Goal: Check status

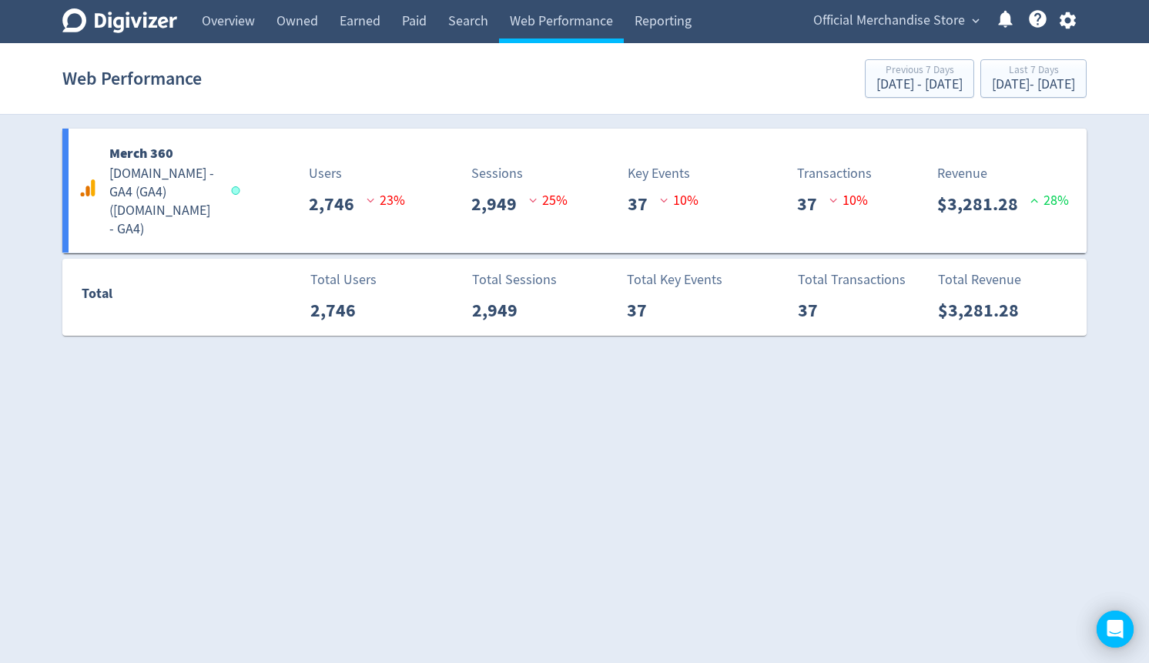
click at [909, 25] on span "Official Merchandise Store" at bounding box center [889, 20] width 152 height 25
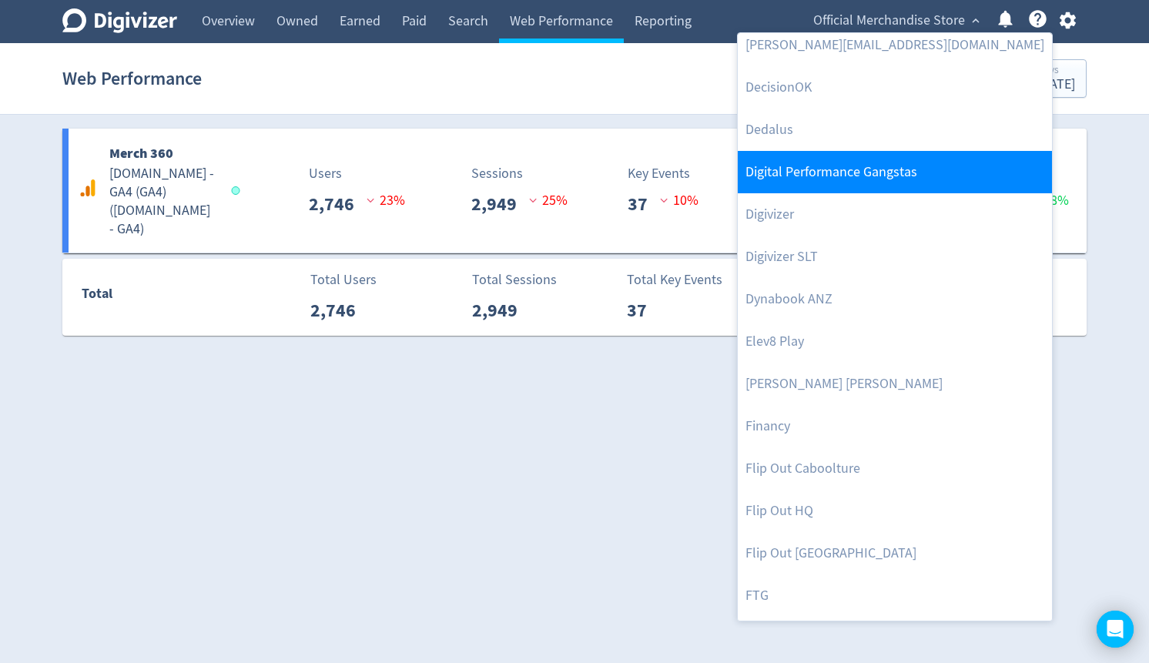
scroll to position [370, 0]
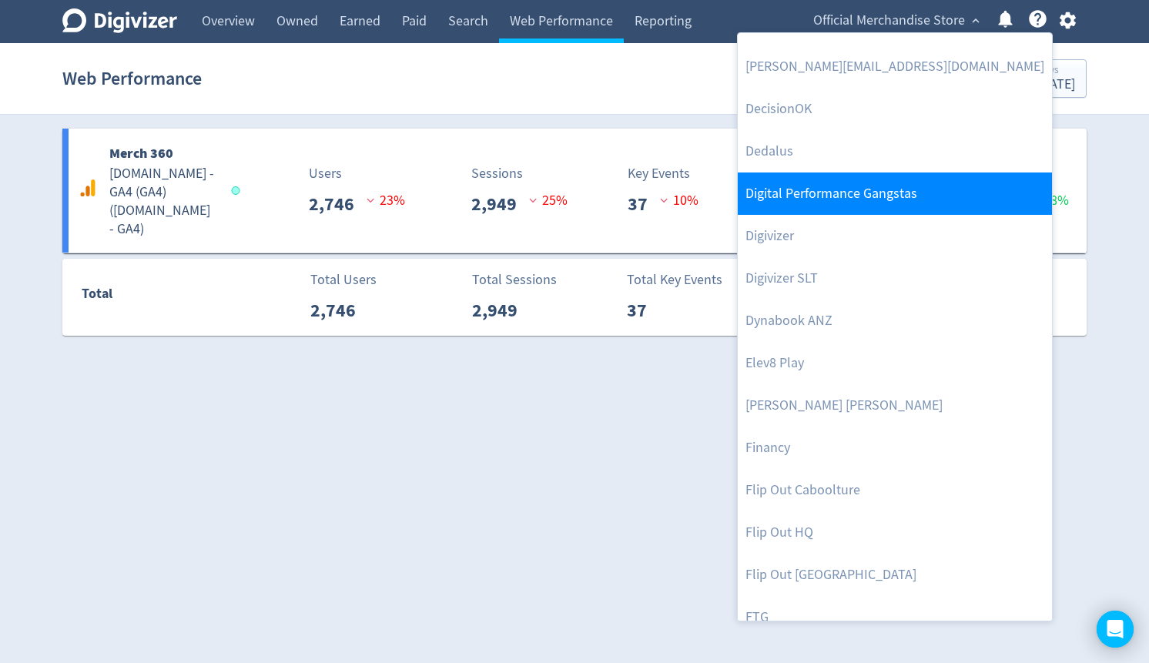
click at [855, 191] on link "Digital Performance Gangstas" at bounding box center [895, 194] width 314 height 42
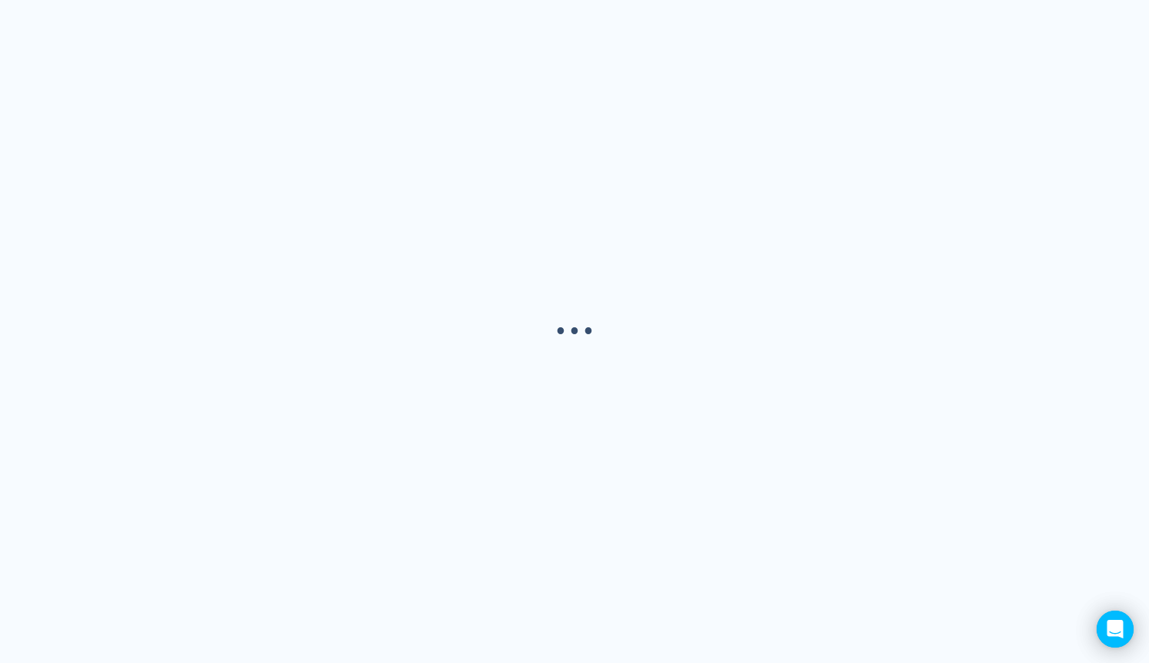
click at [844, 231] on div "· · ·" at bounding box center [574, 331] width 1149 height 663
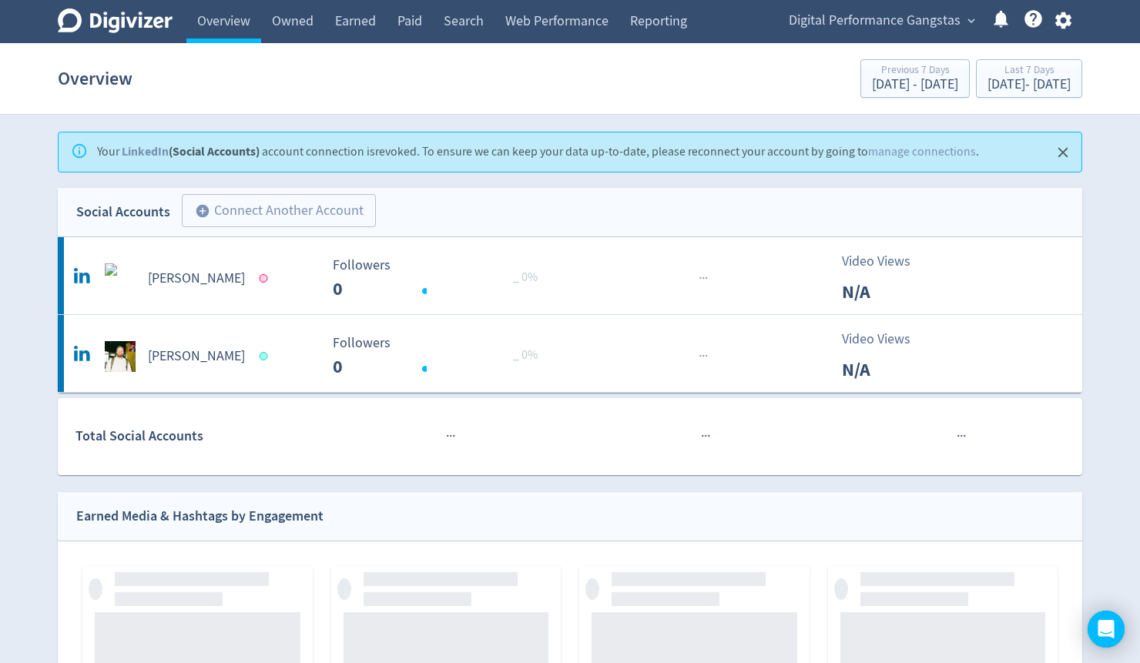
click at [880, 32] on div "Digital Performance Gangstas expand_more Help Center - Searchable support on us…" at bounding box center [927, 21] width 310 height 43
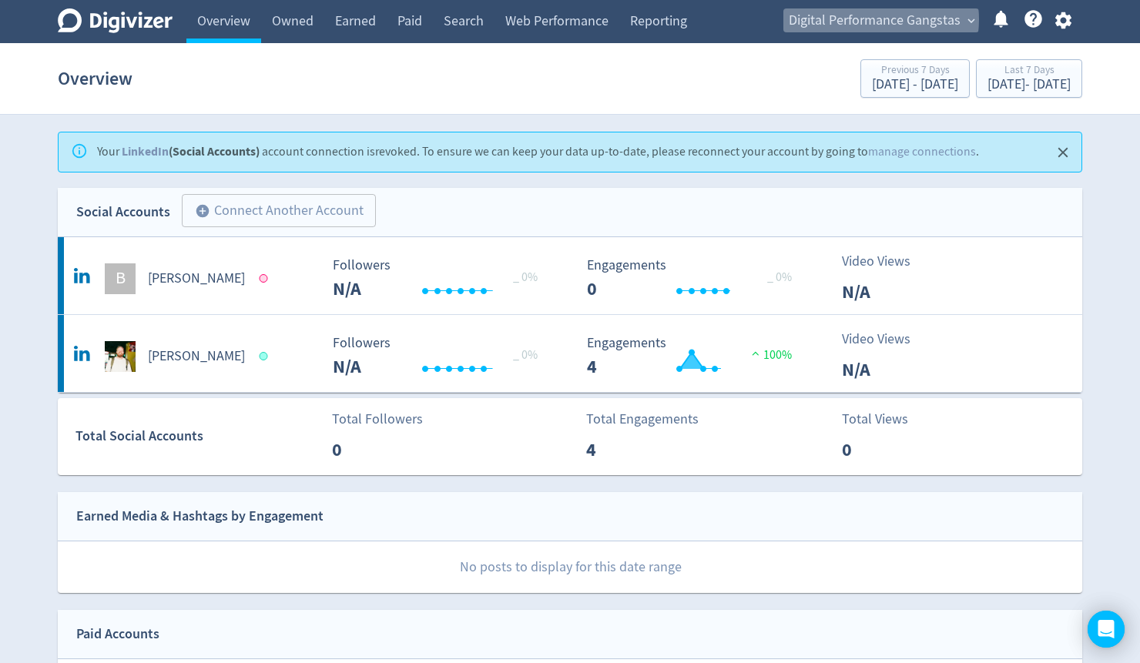
click at [865, 19] on span "Digital Performance Gangstas" at bounding box center [875, 20] width 172 height 25
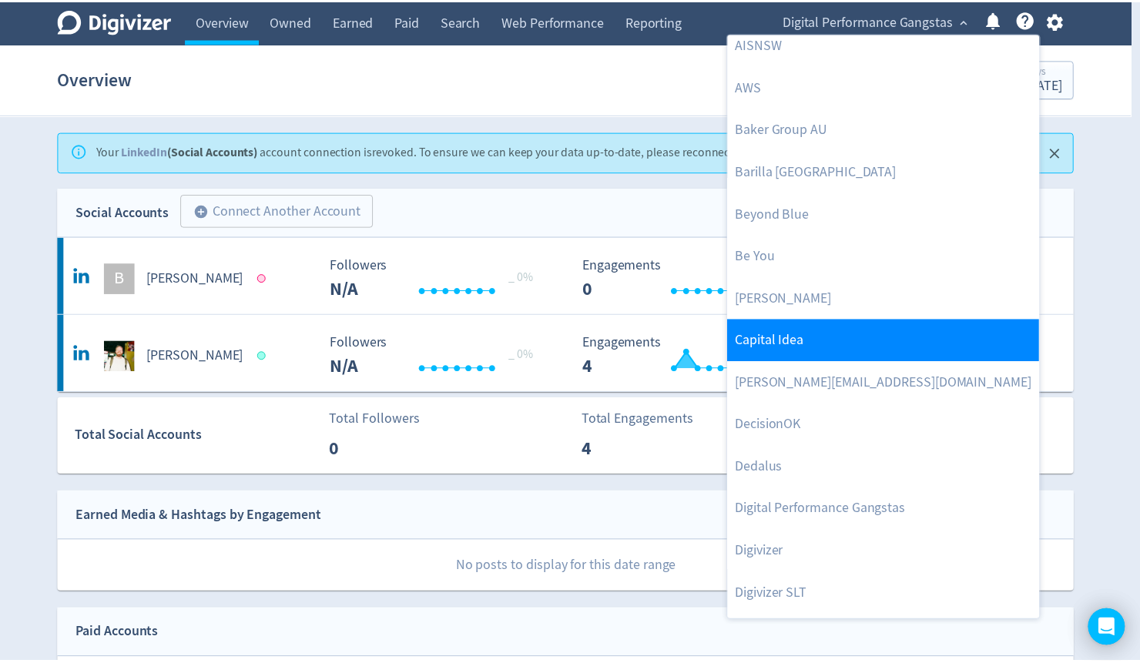
scroll to position [185, 0]
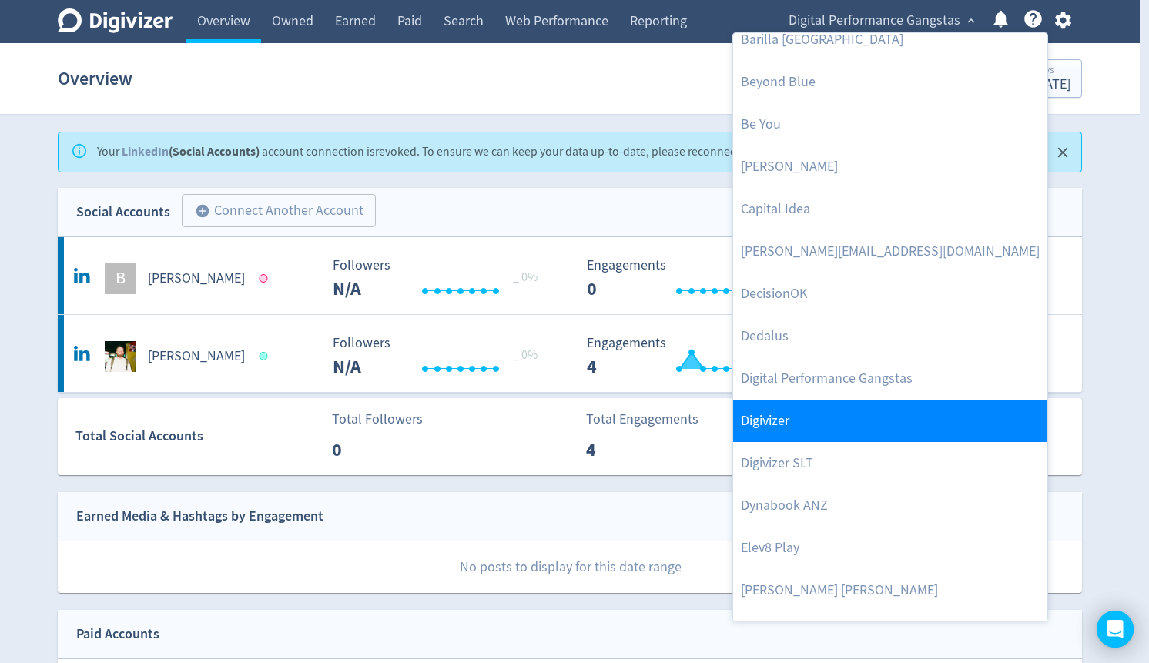
click at [818, 420] on link "Digivizer" at bounding box center [890, 421] width 314 height 42
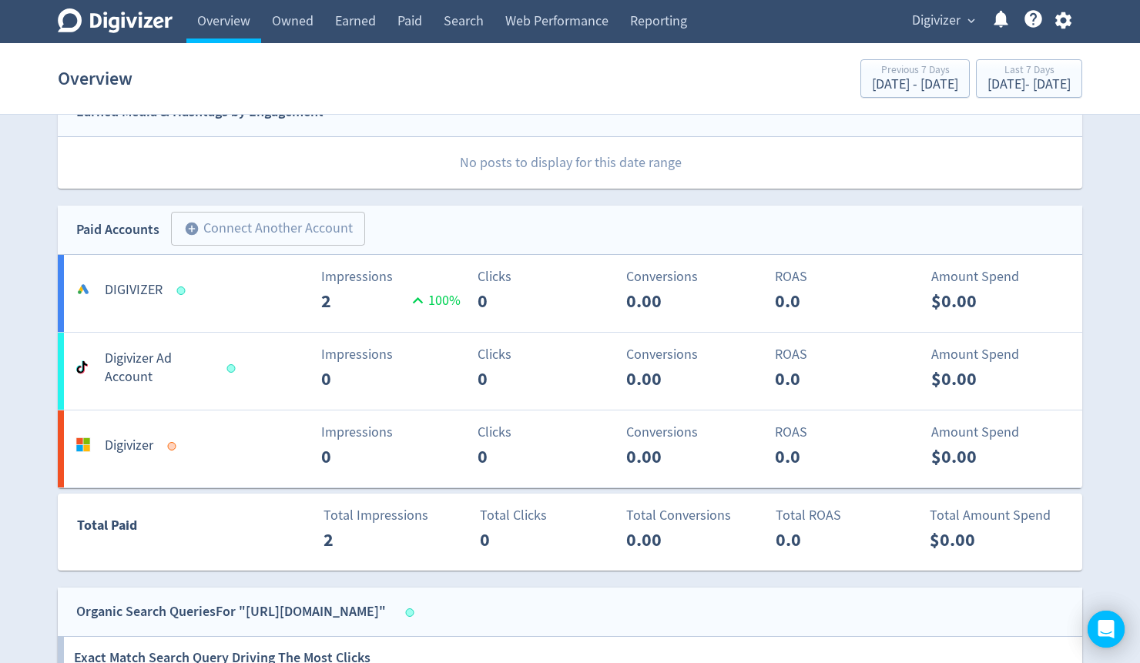
scroll to position [801, 0]
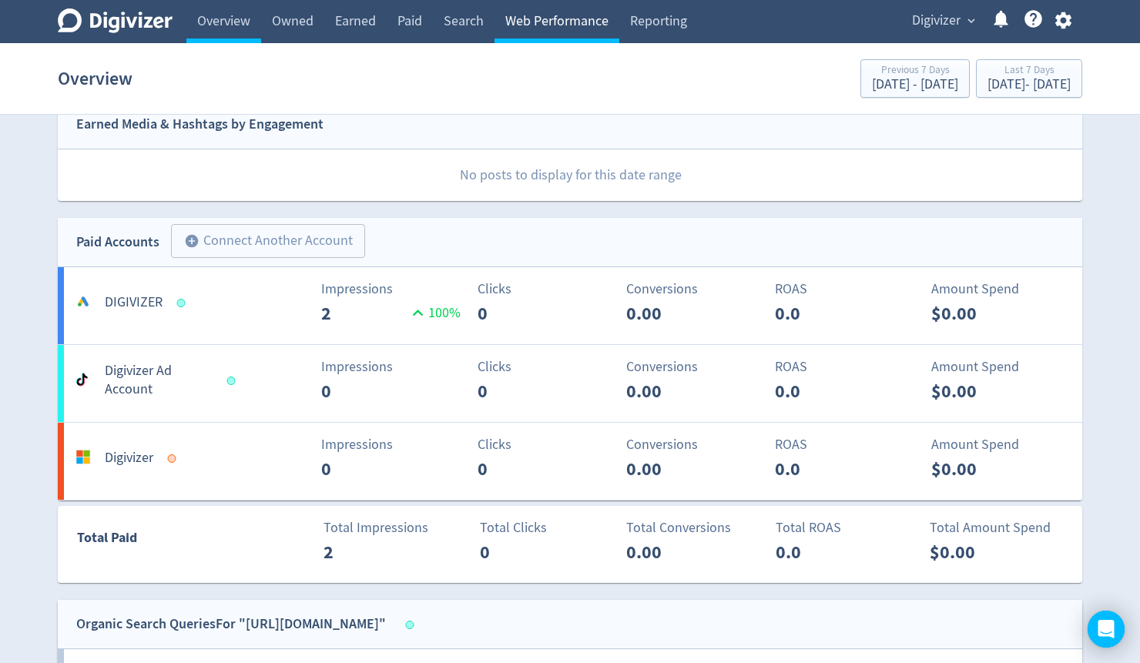
click at [536, 32] on link "Web Performance" at bounding box center [556, 21] width 125 height 43
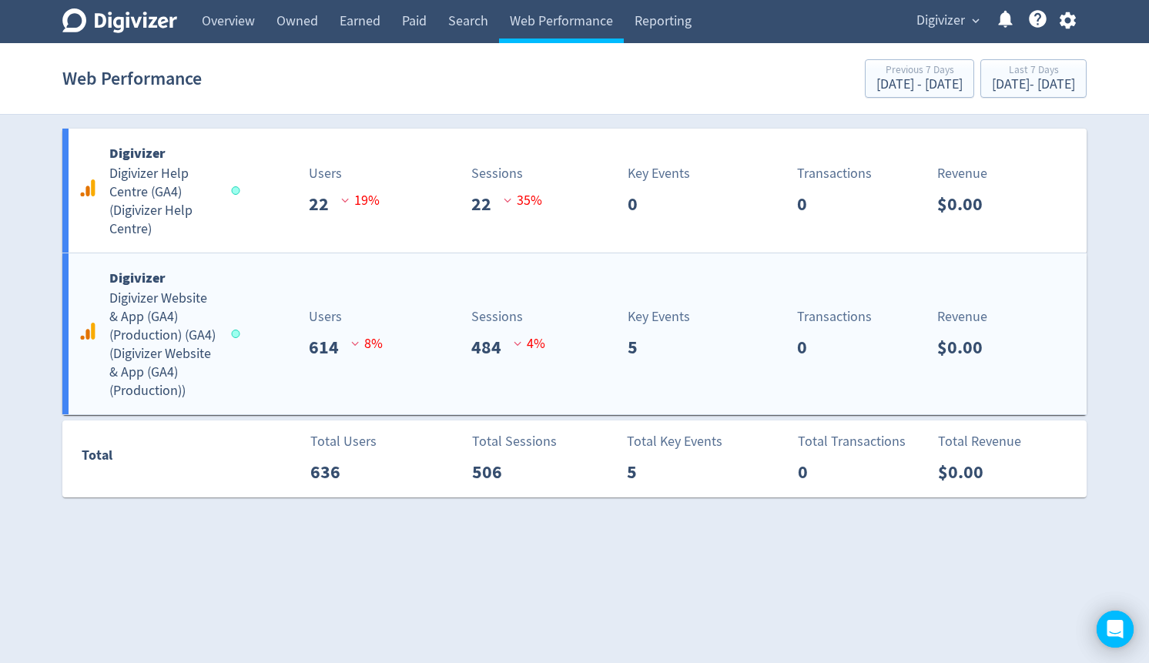
click at [157, 327] on h5 "Digivizer Website & App (GA4) (Production) (GA4) ( Digivizer Website & App (GA4…" at bounding box center [163, 345] width 108 height 111
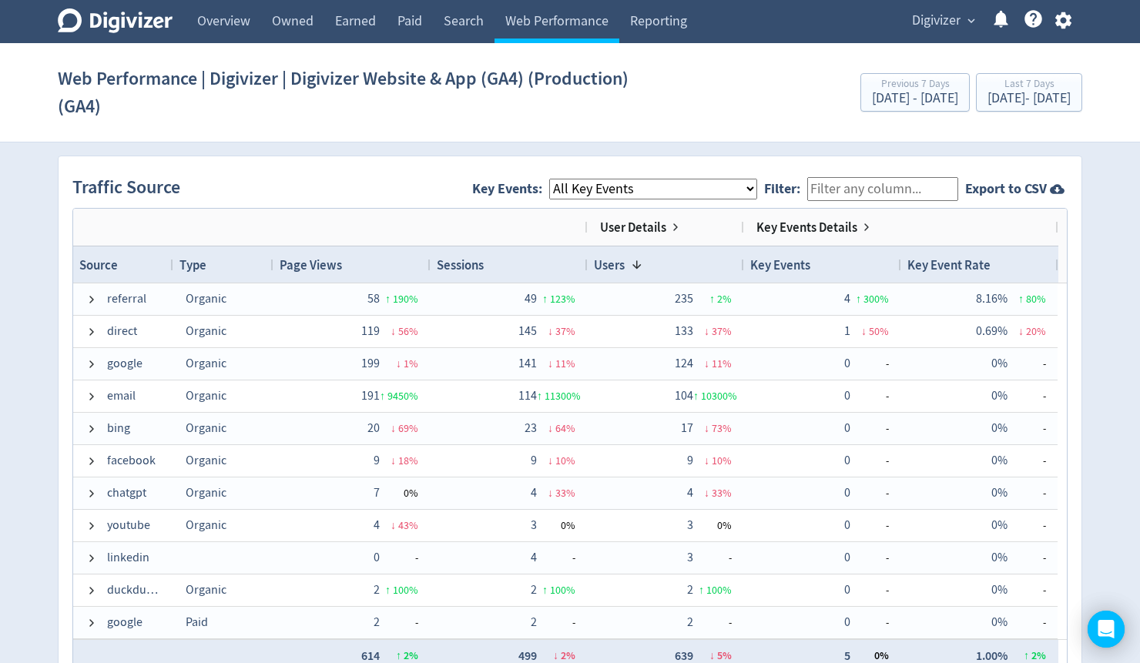
scroll to position [986, 0]
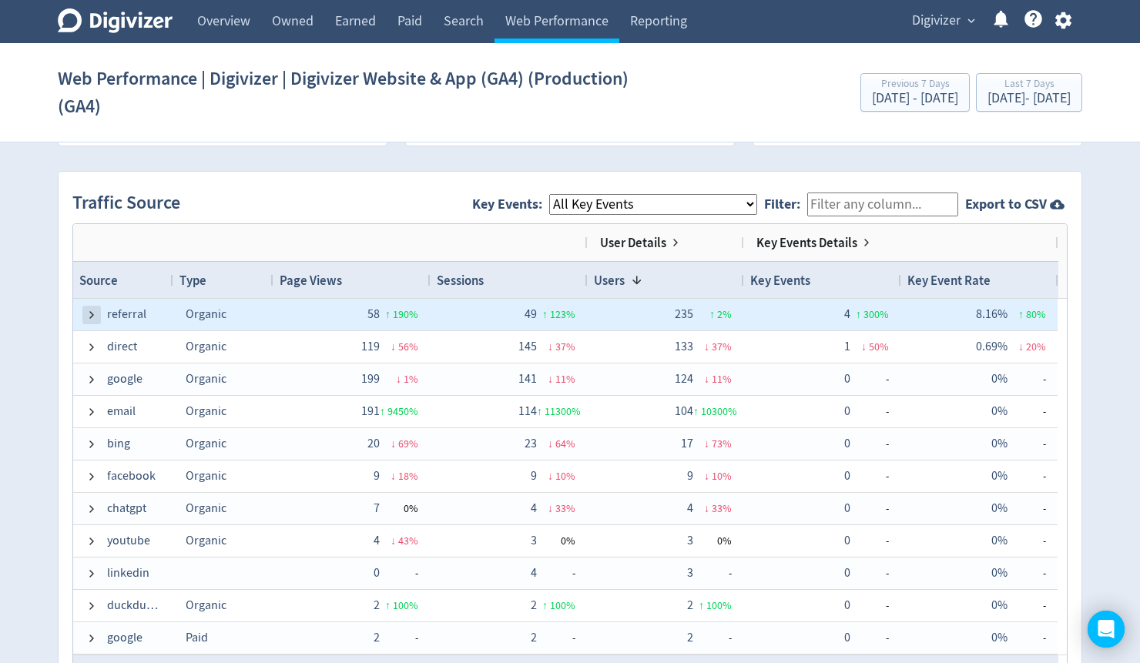
click at [89, 311] on span at bounding box center [91, 315] width 12 height 12
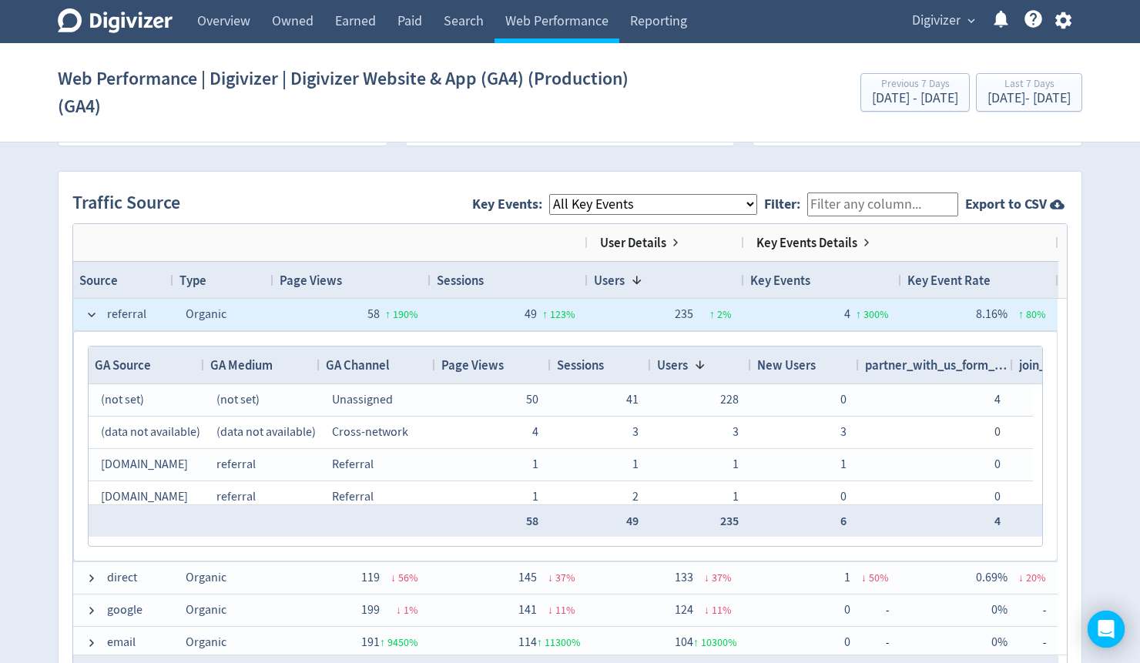
click at [89, 311] on span at bounding box center [91, 315] width 12 height 12
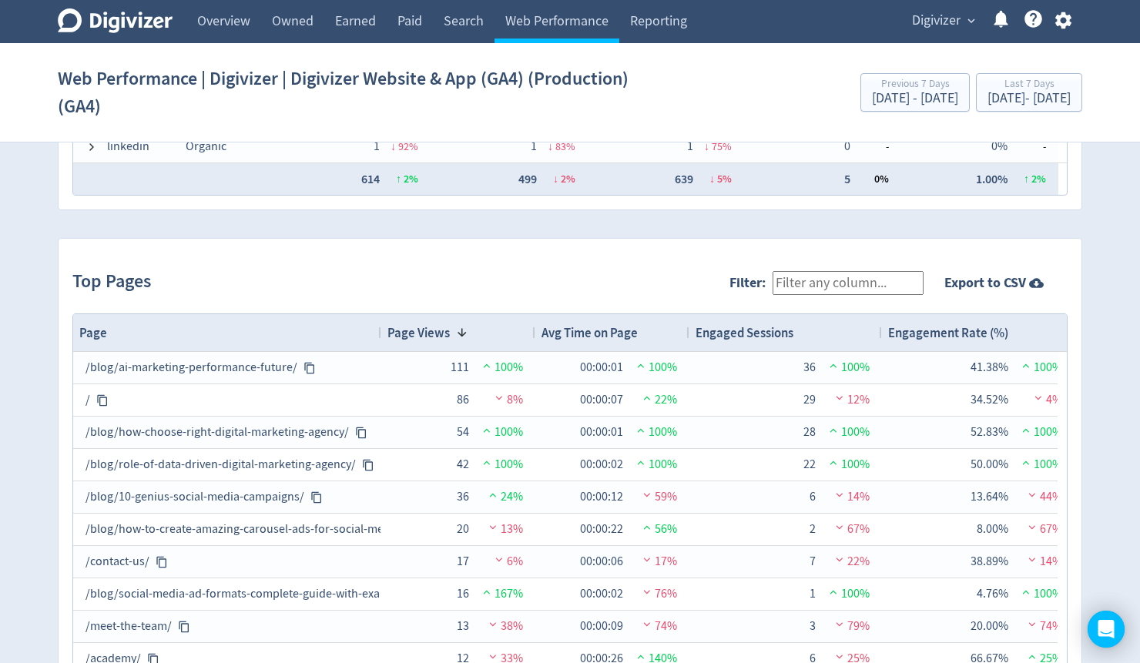
scroll to position [1479, 0]
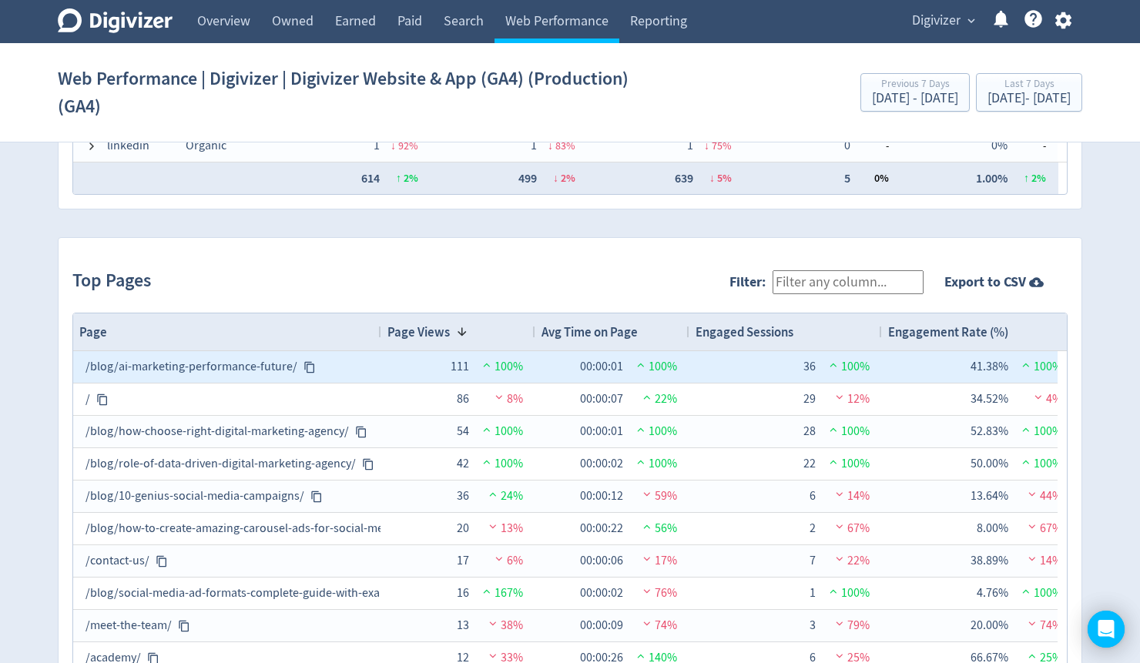
click at [310, 362] on icon at bounding box center [309, 367] width 12 height 12
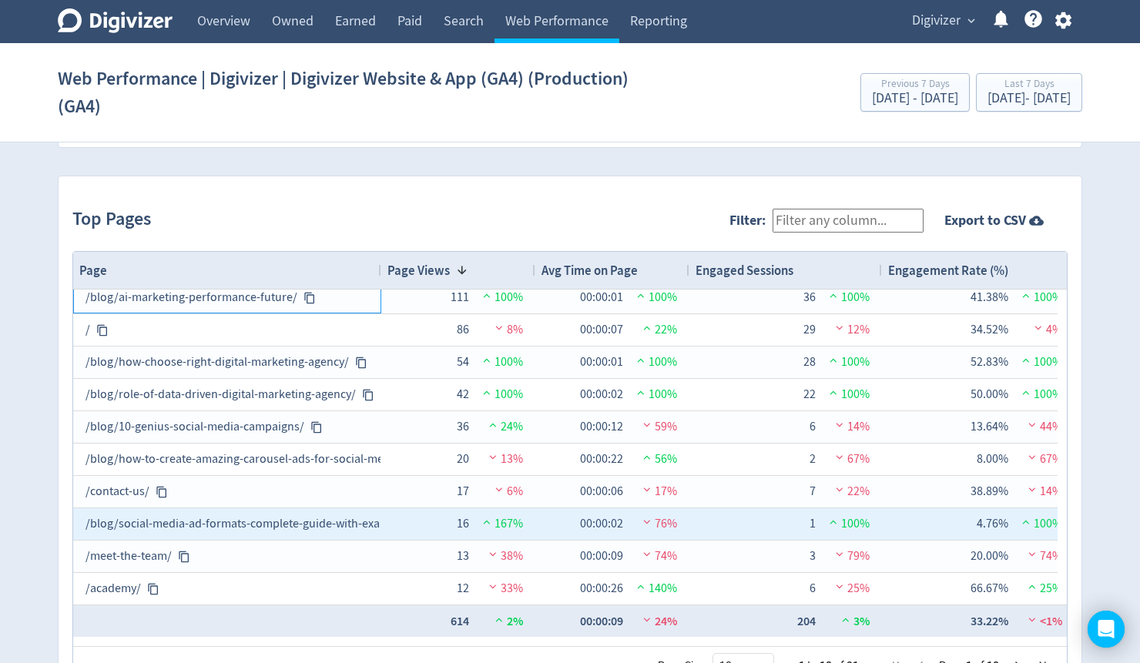
scroll to position [8, 0]
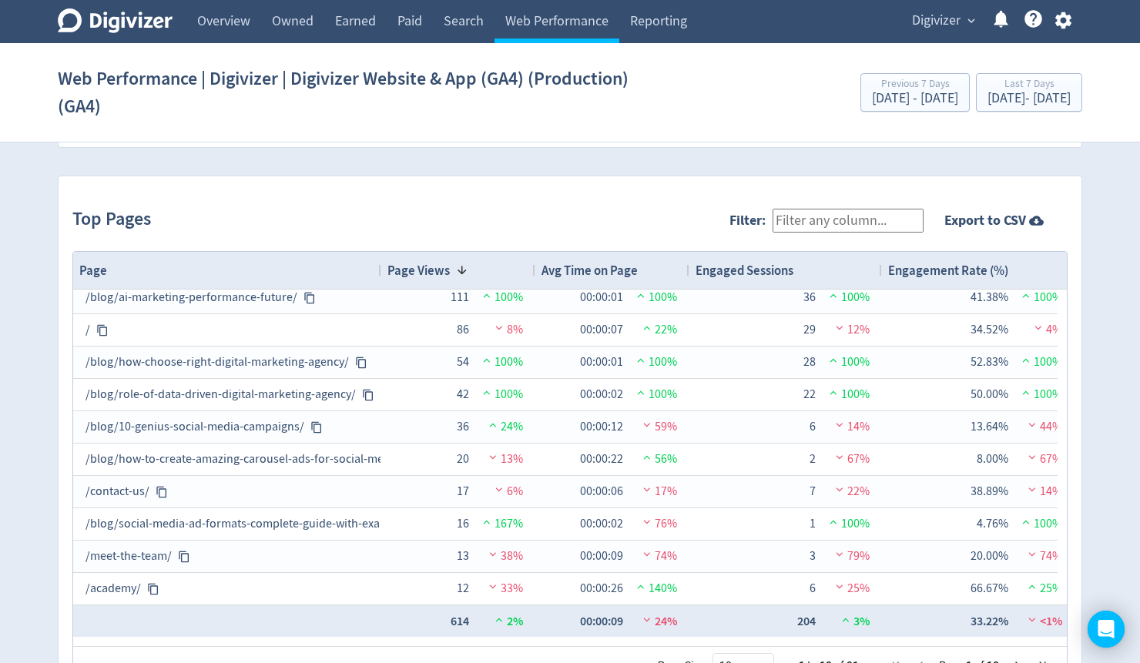
click at [826, 223] on input "Filter:" at bounding box center [847, 221] width 151 height 24
type input "pricing"
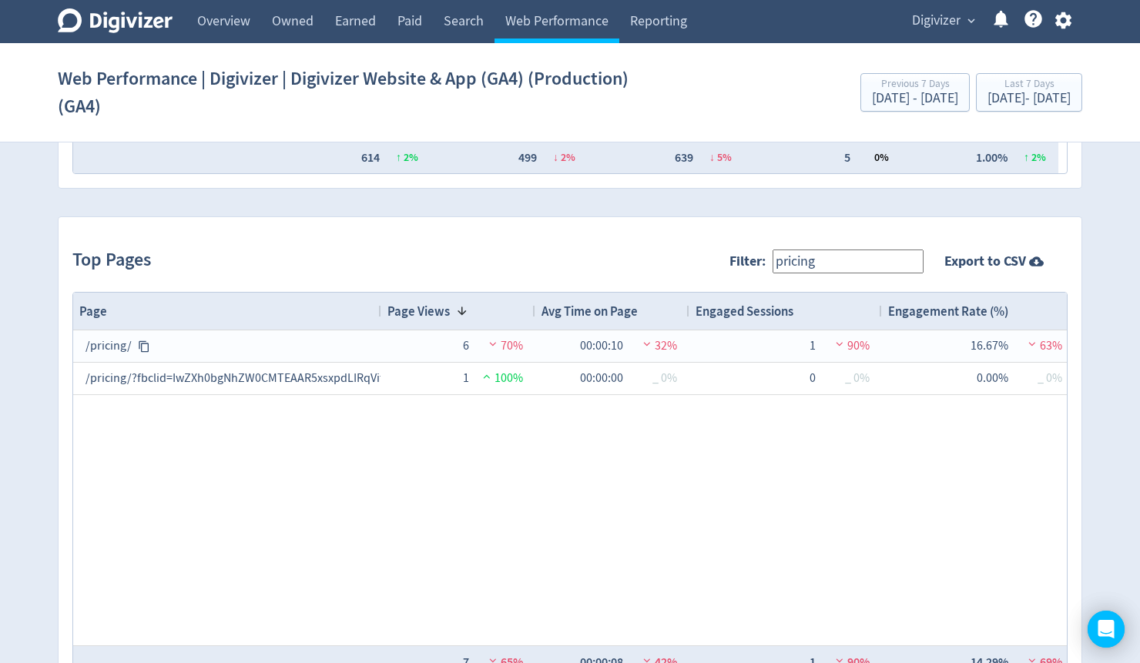
scroll to position [1479, 0]
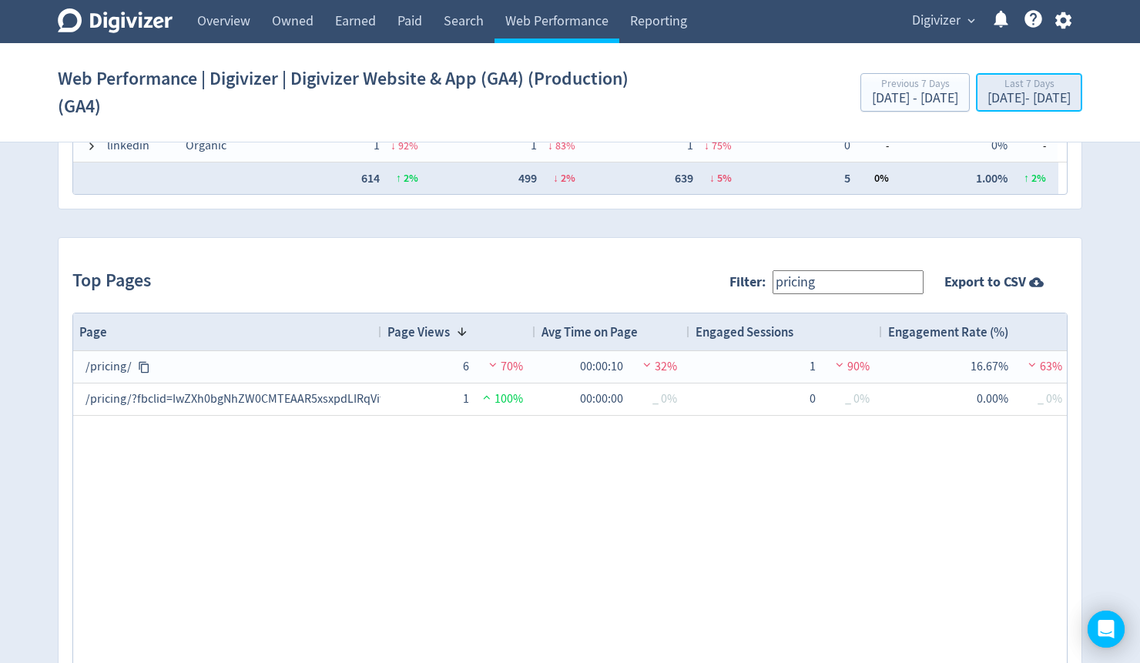
click at [987, 99] on div "[DATE] - [DATE]" at bounding box center [1028, 99] width 83 height 14
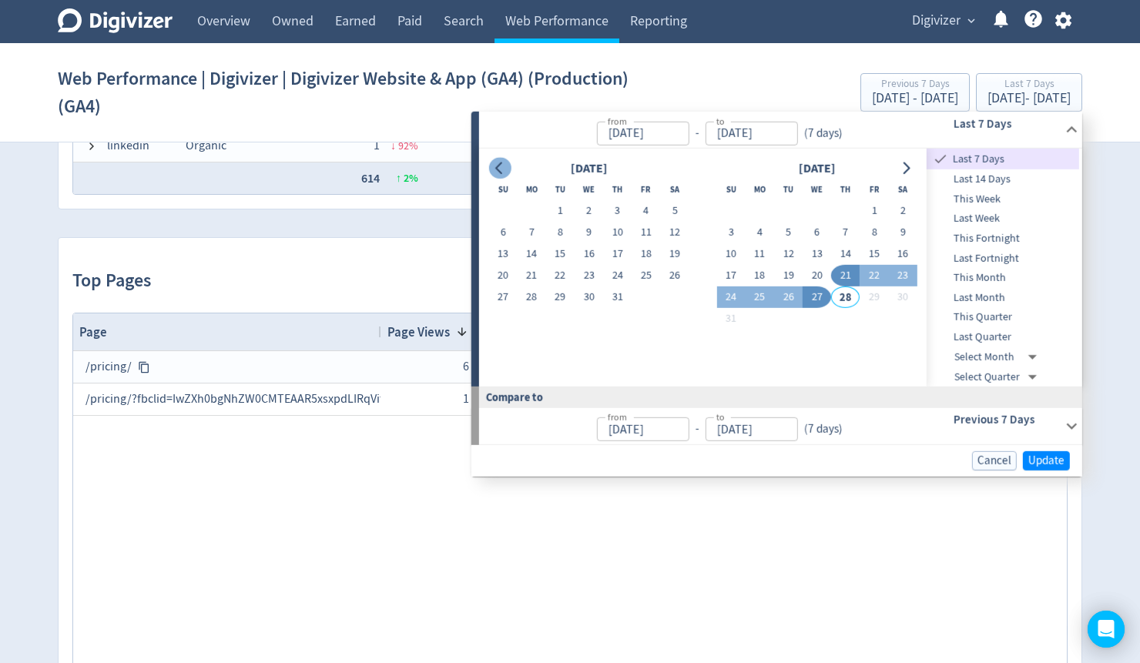
click at [499, 166] on icon "Go to previous month" at bounding box center [500, 168] width 12 height 12
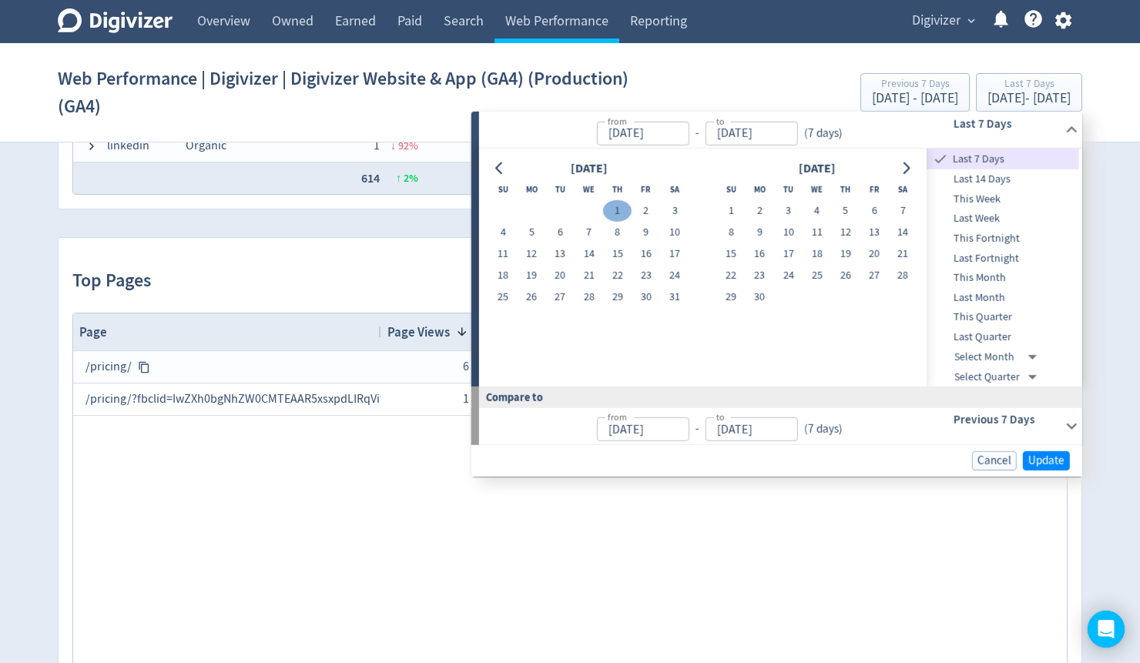
click at [619, 211] on button "1" at bounding box center [617, 211] width 28 height 22
type input "[DATE]"
click at [906, 171] on icon "Go to next month" at bounding box center [906, 168] width 7 height 12
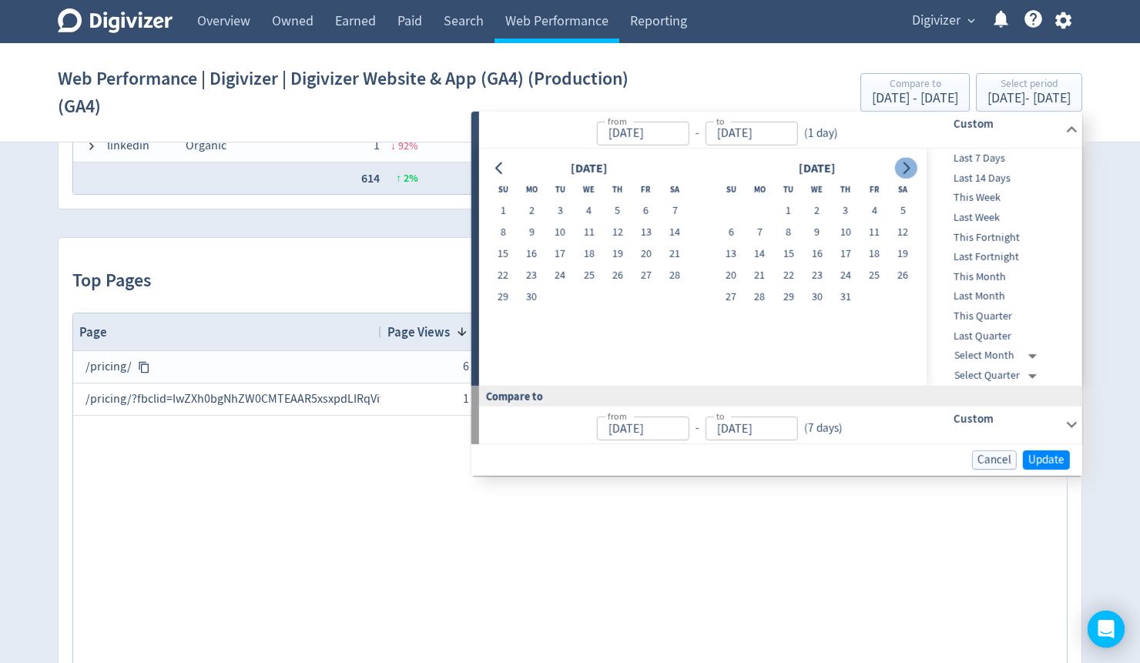
click at [906, 171] on icon "Go to next month" at bounding box center [906, 168] width 7 height 12
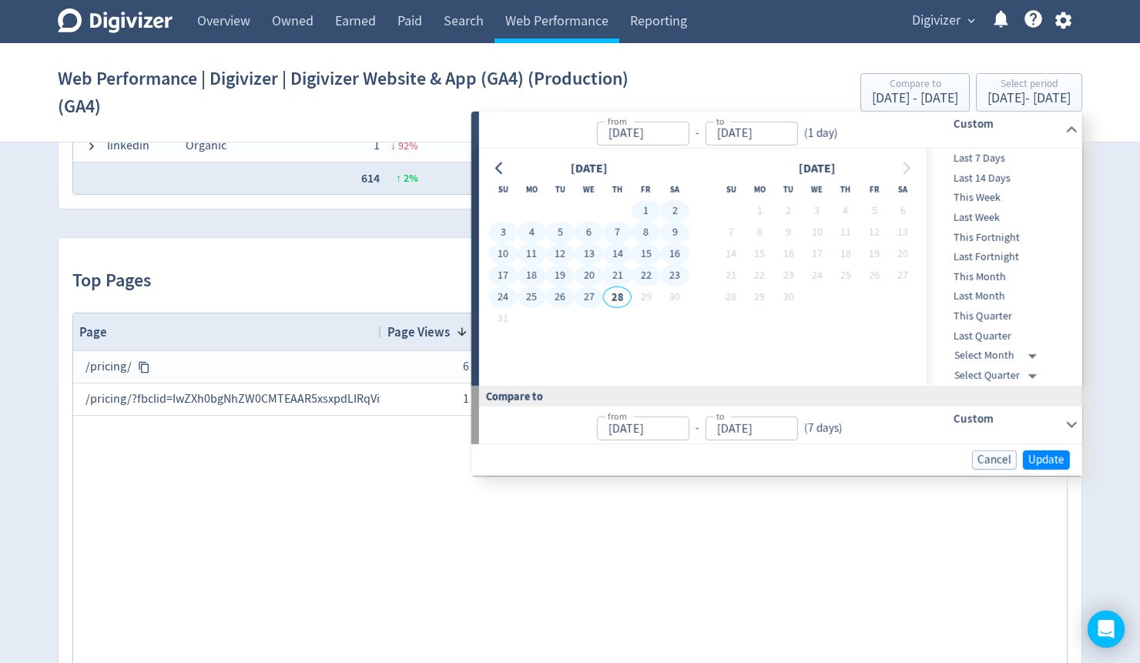
click at [577, 299] on button "27" at bounding box center [589, 297] width 28 height 22
type input "[DATE]"
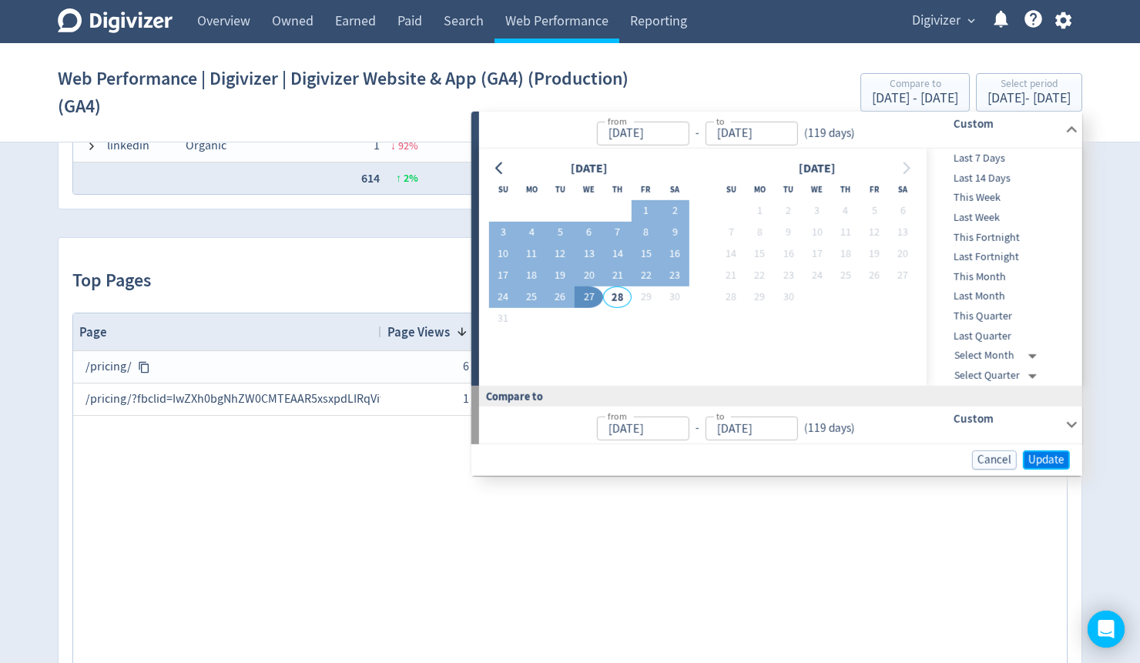
click at [1052, 457] on span "Update" at bounding box center [1046, 460] width 36 height 12
